Goal: Task Accomplishment & Management: Manage account settings

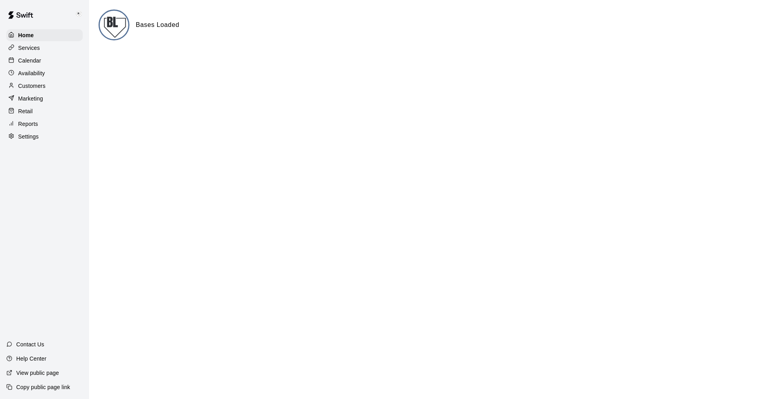
click at [25, 62] on p "Calendar" at bounding box center [29, 61] width 23 height 8
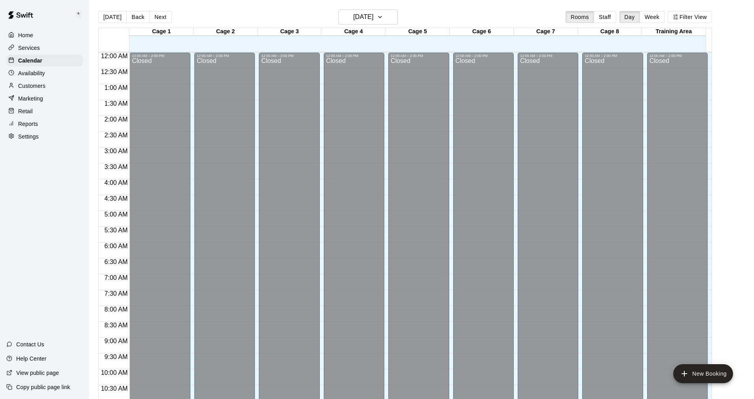
scroll to position [381, 0]
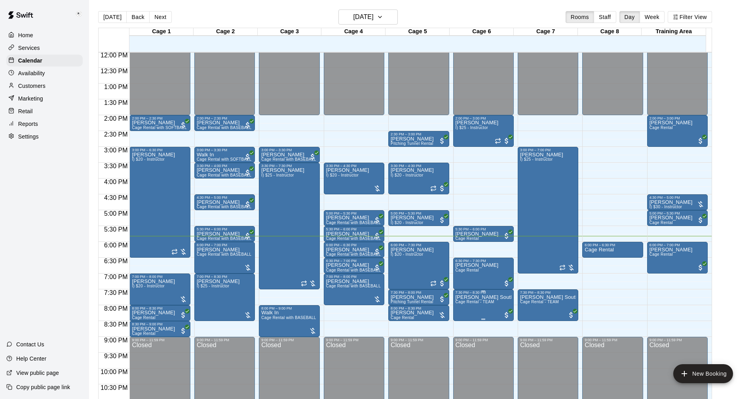
click at [480, 302] on span "Cage Rental - TEAM" at bounding box center [474, 302] width 39 height 4
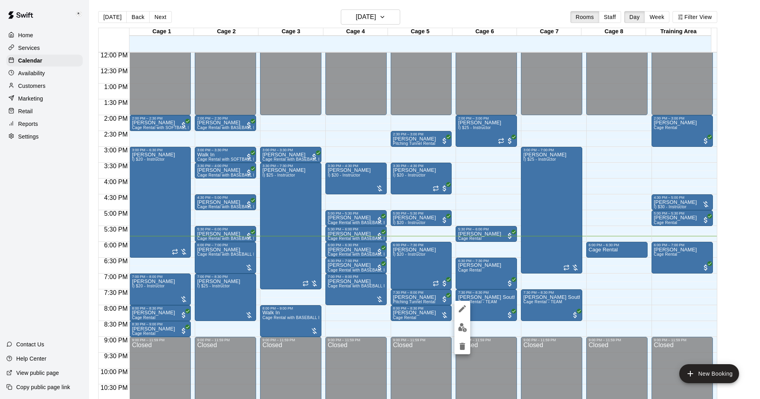
click at [28, 90] on div at bounding box center [380, 199] width 760 height 399
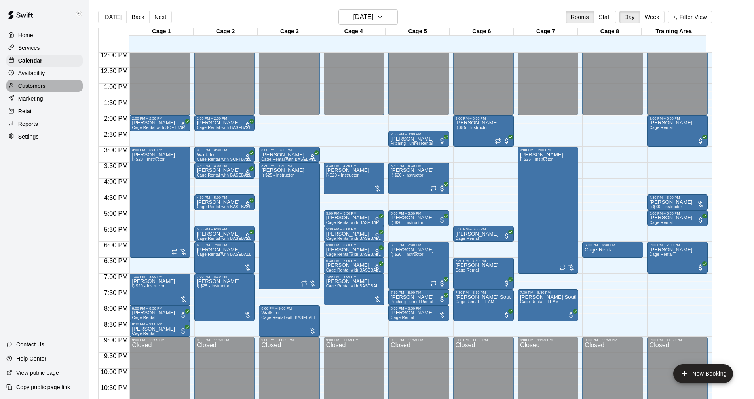
click at [30, 87] on p "Customers" at bounding box center [31, 86] width 27 height 8
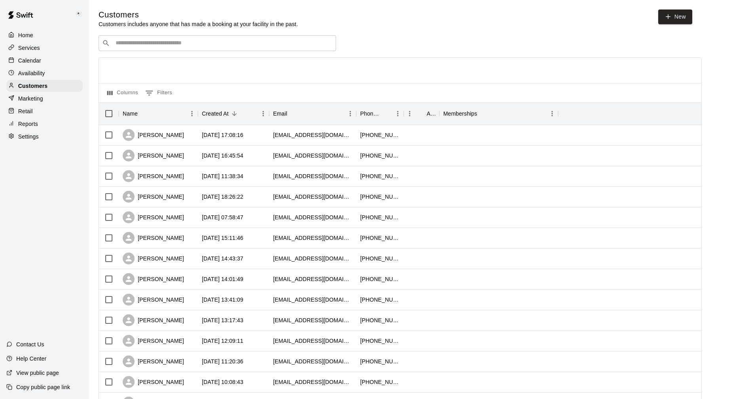
click at [163, 41] on input "Search customers by name or email" at bounding box center [222, 43] width 219 height 8
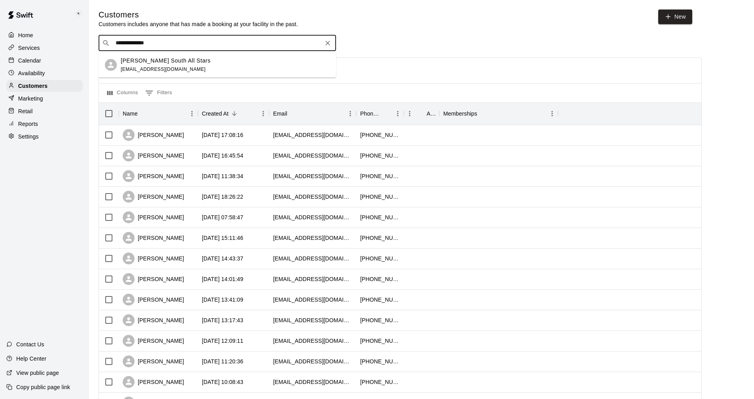
type input "**********"
click at [165, 66] on span "[EMAIL_ADDRESS][DOMAIN_NAME]" at bounding box center [163, 69] width 85 height 6
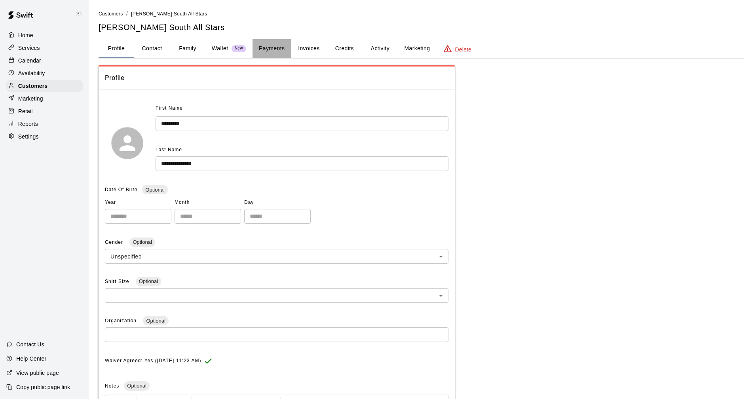
click at [271, 47] on button "Payments" at bounding box center [271, 48] width 38 height 19
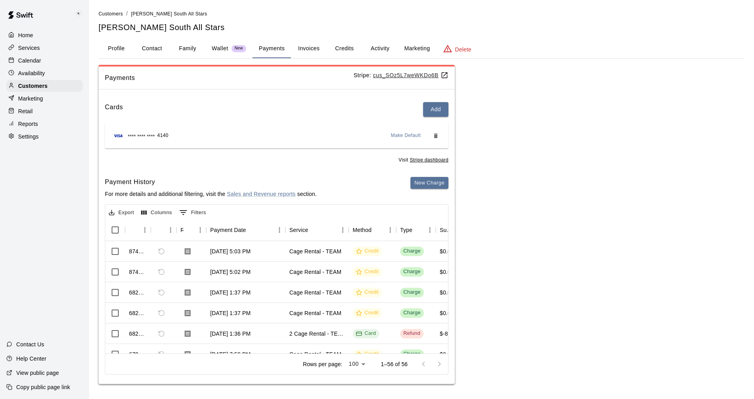
click at [375, 51] on button "Activity" at bounding box center [380, 48] width 36 height 19
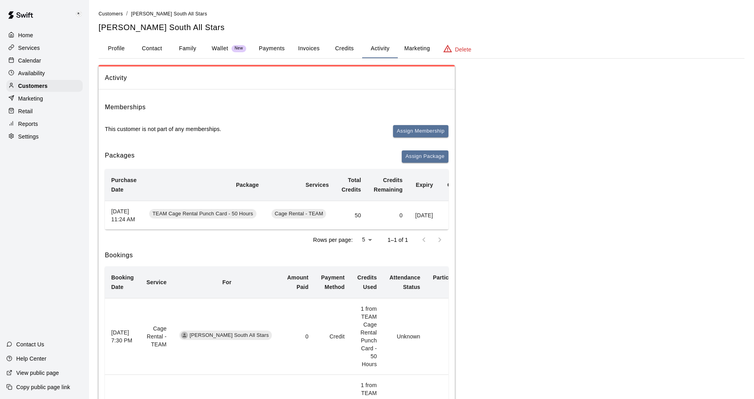
click at [281, 49] on button "Payments" at bounding box center [271, 48] width 38 height 19
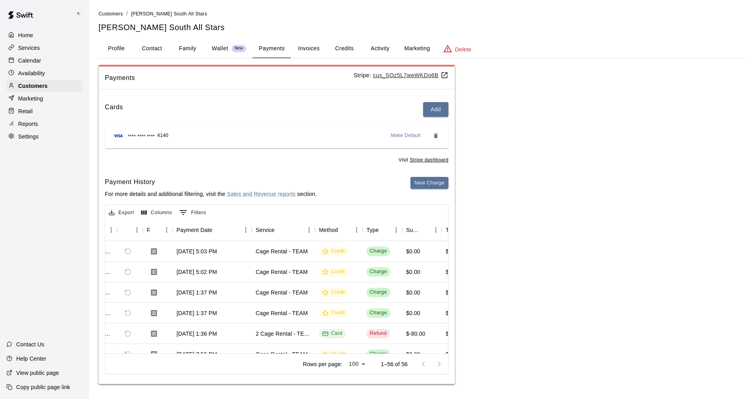
scroll to position [0, 13]
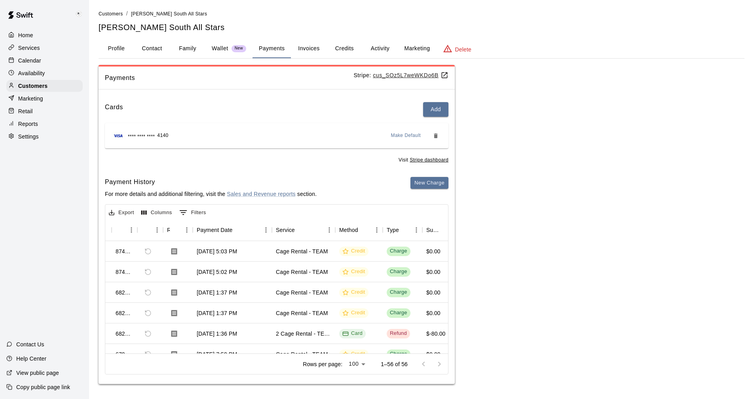
click at [375, 47] on button "Activity" at bounding box center [380, 48] width 36 height 19
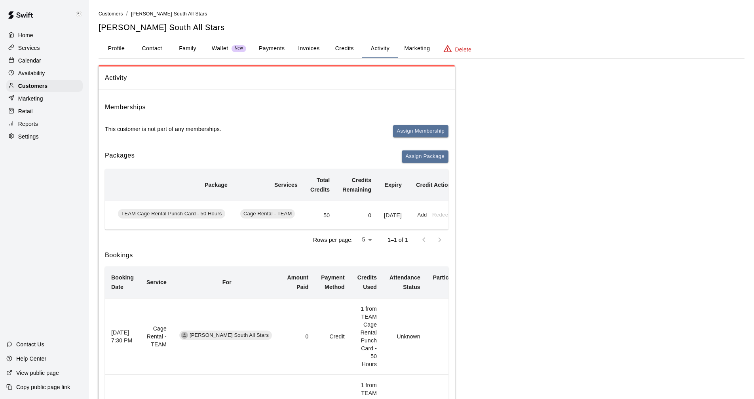
scroll to position [0, 0]
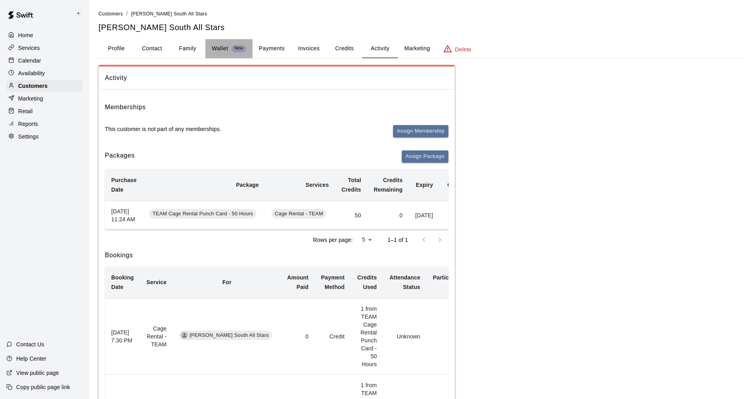
click at [214, 47] on p "Wallet" at bounding box center [220, 48] width 17 height 8
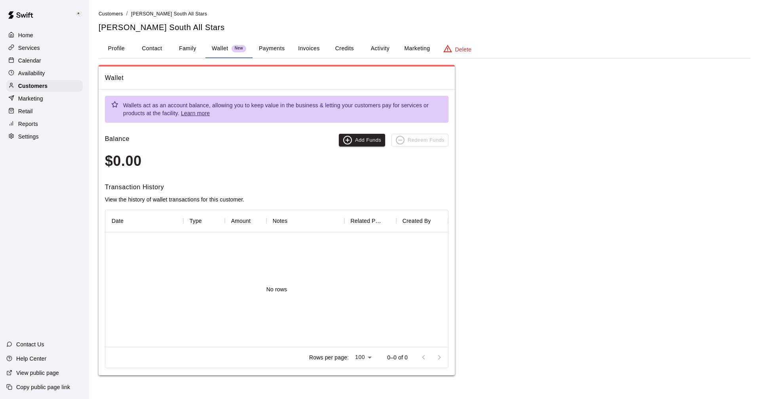
click at [120, 48] on button "Profile" at bounding box center [117, 48] width 36 height 19
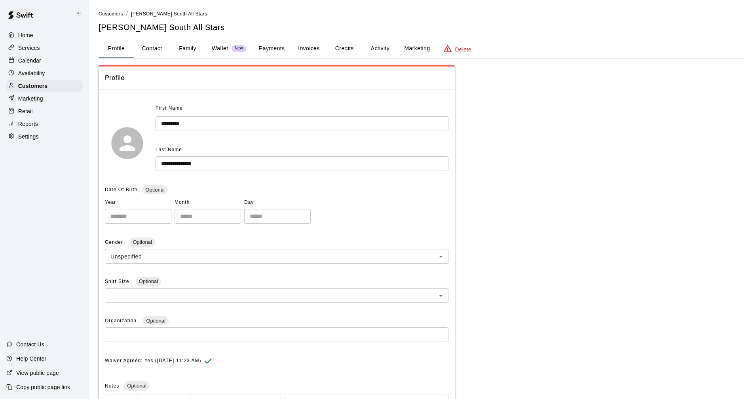
click at [271, 44] on button "Payments" at bounding box center [271, 48] width 38 height 19
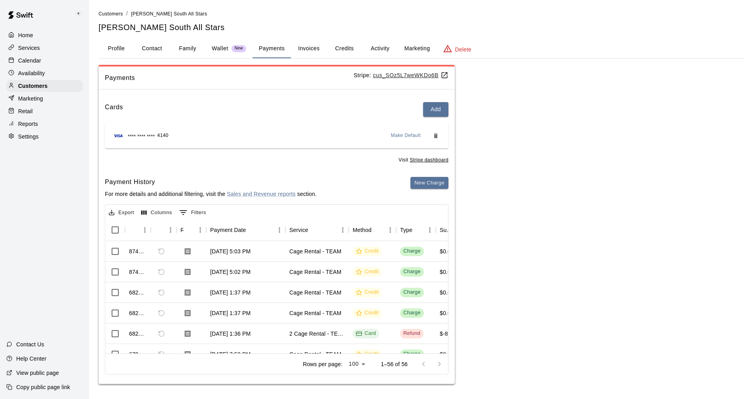
click at [30, 61] on p "Calendar" at bounding box center [29, 61] width 23 height 8
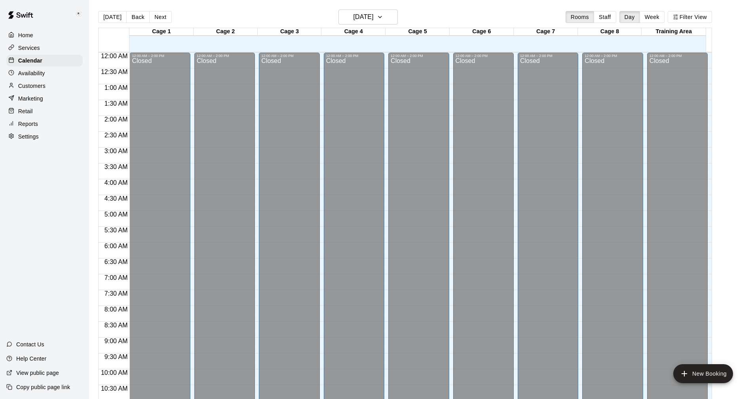
scroll to position [381, 0]
